Goal: Task Accomplishment & Management: Complete application form

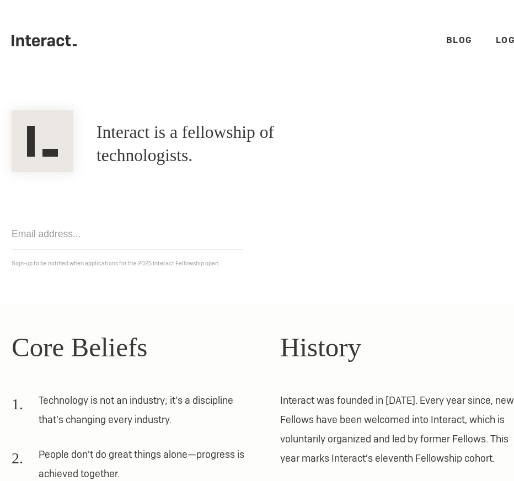
scroll to position [0, 23]
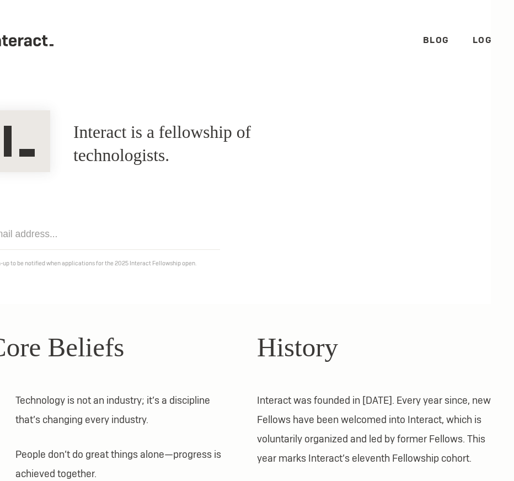
click at [479, 31] on ul ".cls-1{fill:#33312f;} interact-brand-logotype-black Blog Login" at bounding box center [245, 40] width 514 height 81
click at [479, 33] on ul ".cls-1{fill:#33312f;} interact-brand-logotype-black Blog Login" at bounding box center [245, 40] width 514 height 81
click at [482, 48] on ul ".cls-1{fill:#33312f;} interact-brand-logotype-black Blog Login" at bounding box center [245, 40] width 514 height 81
click at [482, 46] on li "Login" at bounding box center [488, 41] width 30 height 12
click at [482, 42] on link "Login" at bounding box center [488, 40] width 30 height 12
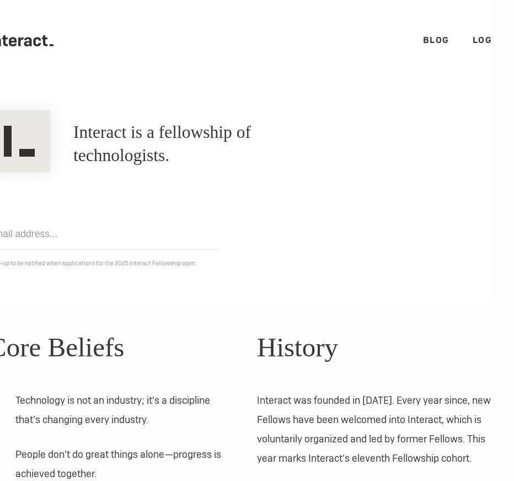
scroll to position [0, 0]
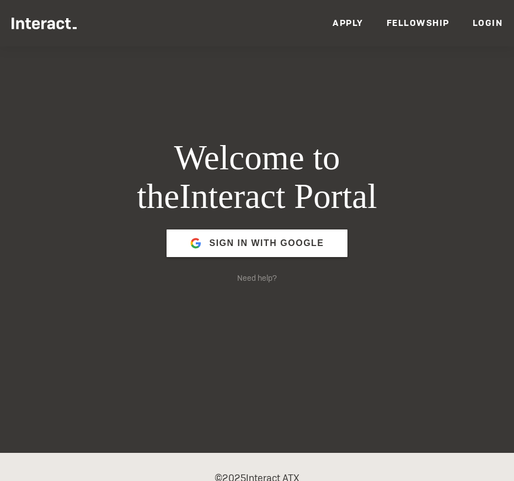
scroll to position [36, 0]
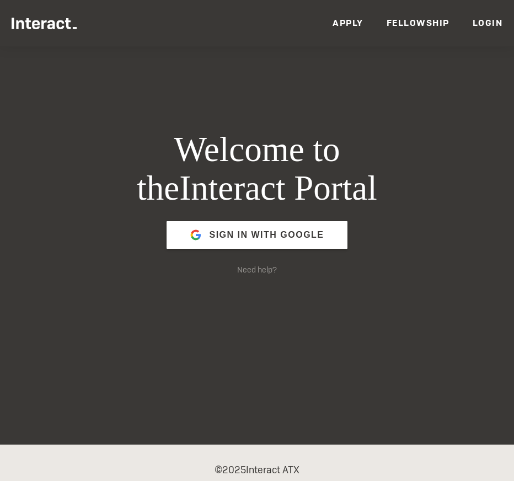
click at [406, 16] on ul "Members Events News Resources VC Partners Team Apply Fellowship Login" at bounding box center [257, 23] width 491 height 46
click at [399, 16] on ul "Members Events News Resources VC Partners Team Apply Fellowship Login" at bounding box center [257, 23] width 491 height 46
click at [399, 19] on link "Fellowship" at bounding box center [417, 23] width 63 height 12
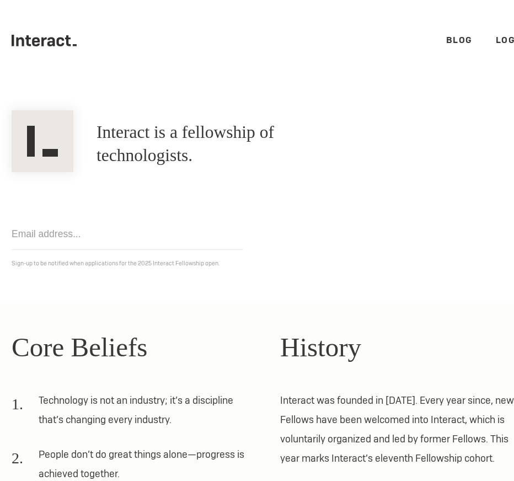
click at [507, 37] on link "Login" at bounding box center [511, 40] width 30 height 12
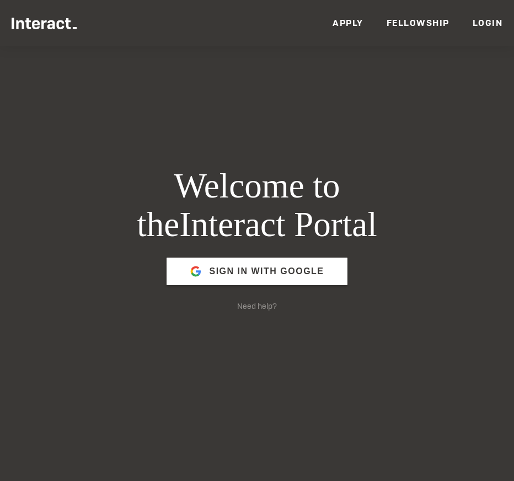
click at [348, 8] on ul "Members Events News Resources VC Partners Team Apply Fellowship Login" at bounding box center [257, 23] width 491 height 46
click at [348, 21] on link "Apply" at bounding box center [347, 23] width 31 height 12
